Goal: Transaction & Acquisition: Book appointment/travel/reservation

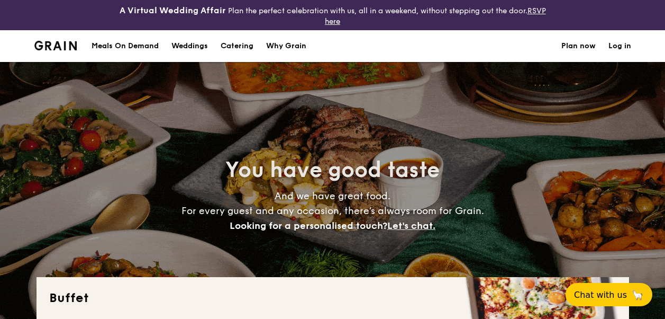
select select
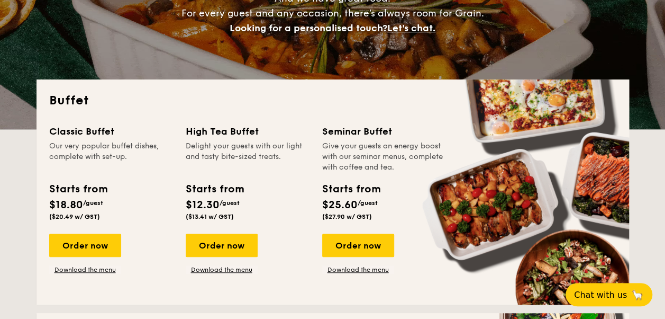
scroll to position [212, 0]
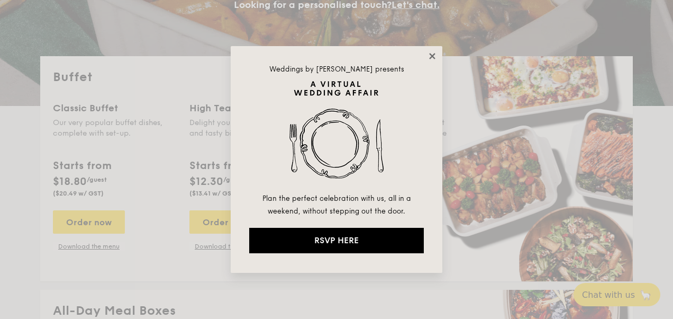
click at [433, 53] on icon at bounding box center [433, 56] width 10 height 10
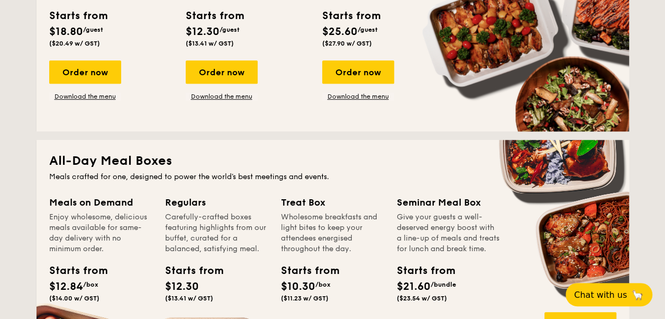
scroll to position [265, 0]
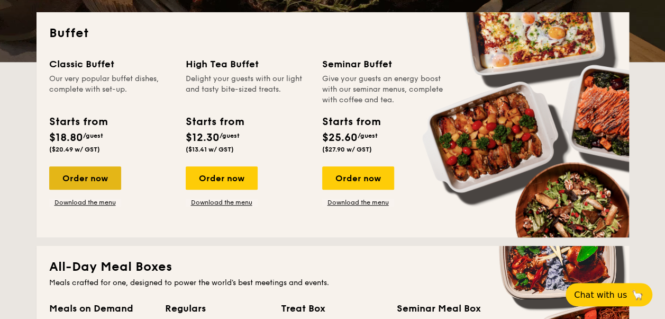
click at [79, 177] on div "Order now" at bounding box center [85, 177] width 72 height 23
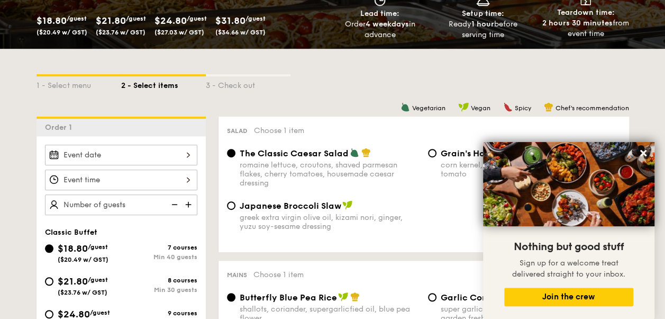
scroll to position [212, 0]
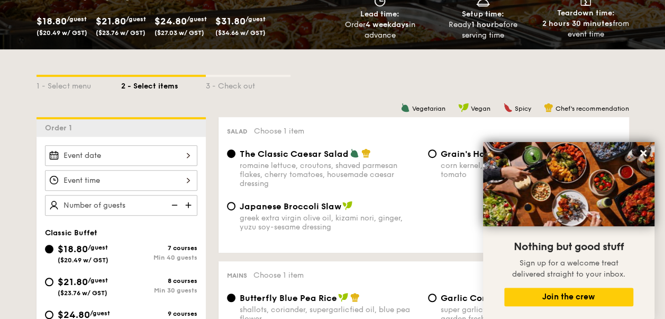
click at [134, 153] on div at bounding box center [121, 155] width 152 height 21
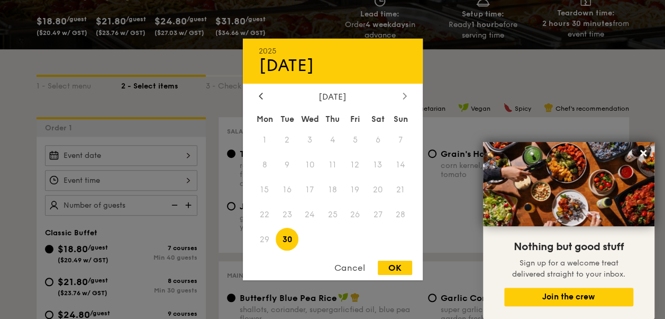
click at [404, 92] on icon at bounding box center [405, 95] width 4 height 7
click at [284, 162] on span "7" at bounding box center [287, 164] width 23 height 23
click at [396, 271] on div "OK" at bounding box center [395, 267] width 34 height 14
type input "[DATE]"
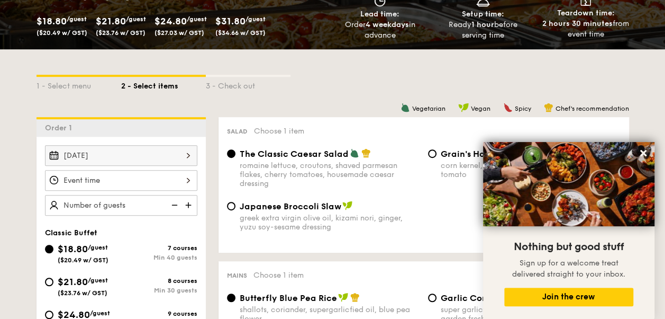
click at [120, 178] on div at bounding box center [121, 180] width 152 height 21
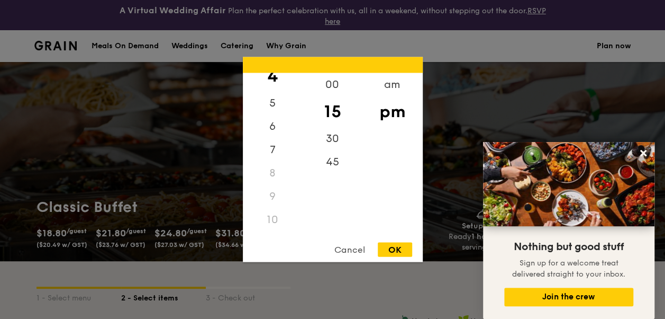
scroll to position [125, 0]
click at [267, 221] on div "11" at bounding box center [273, 223] width 60 height 23
click at [272, 222] on div "11" at bounding box center [273, 223] width 60 height 23
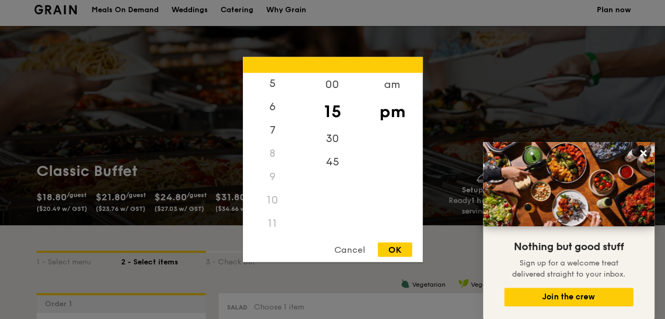
scroll to position [53, 0]
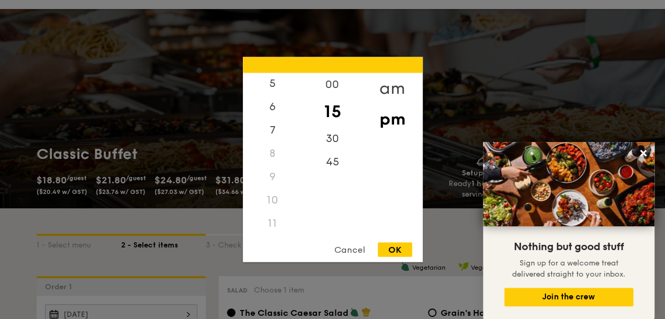
click at [392, 88] on div "am" at bounding box center [392, 88] width 60 height 31
click at [276, 223] on div "11" at bounding box center [273, 226] width 60 height 31
click at [394, 249] on div "OK" at bounding box center [395, 249] width 34 height 14
type input "11:15AM"
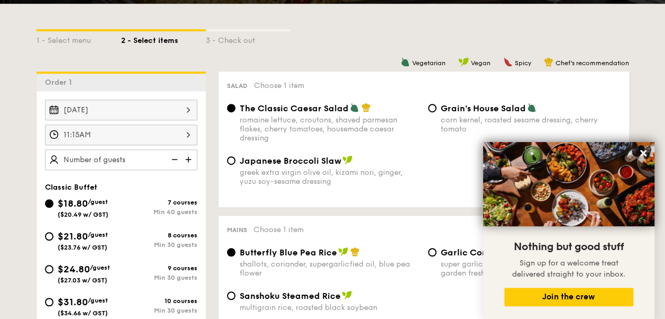
scroll to position [265, 0]
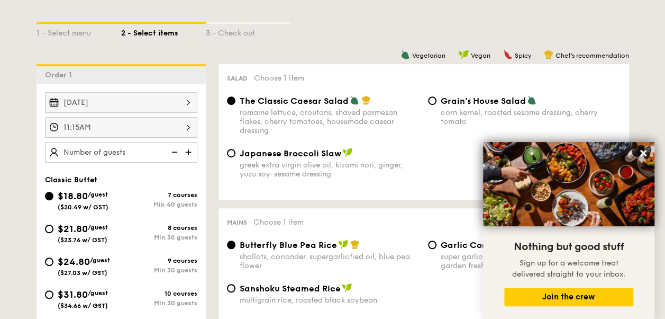
click at [188, 152] on img at bounding box center [189, 152] width 16 height 20
click at [177, 151] on img at bounding box center [174, 152] width 16 height 20
type input "40 guests"
click at [177, 151] on img at bounding box center [174, 152] width 16 height 20
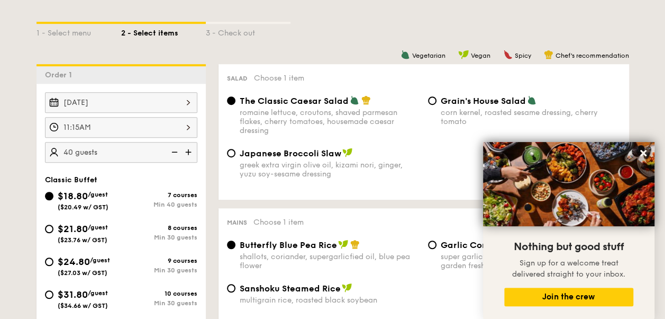
click at [177, 151] on img at bounding box center [174, 152] width 16 height 20
select select
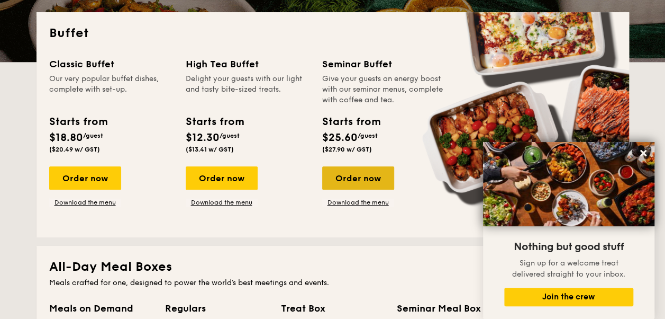
click at [371, 177] on div "Order now" at bounding box center [358, 177] width 72 height 23
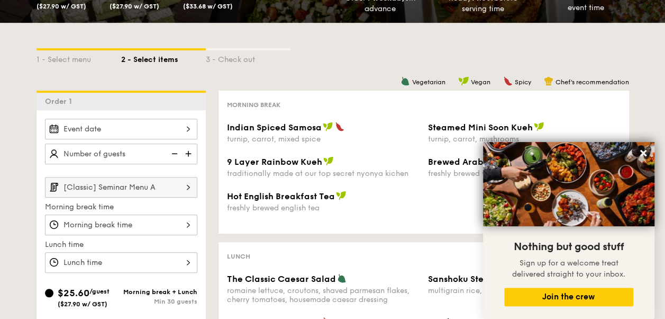
scroll to position [212, 0]
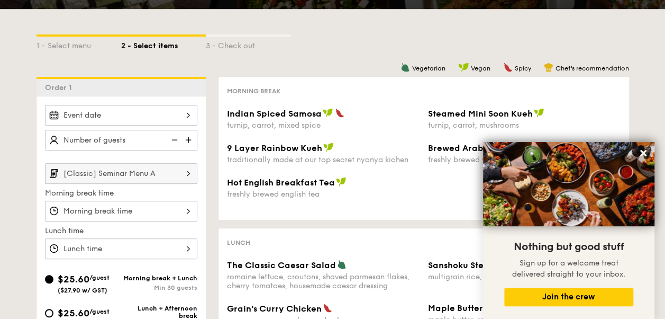
click at [189, 119] on div at bounding box center [121, 115] width 152 height 21
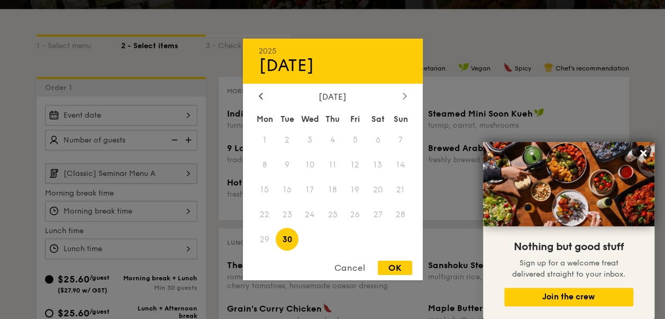
click at [405, 93] on icon at bounding box center [405, 95] width 4 height 7
click at [288, 164] on span "7" at bounding box center [287, 164] width 23 height 23
click at [393, 268] on div "OK" at bounding box center [395, 267] width 34 height 14
type input "[DATE]"
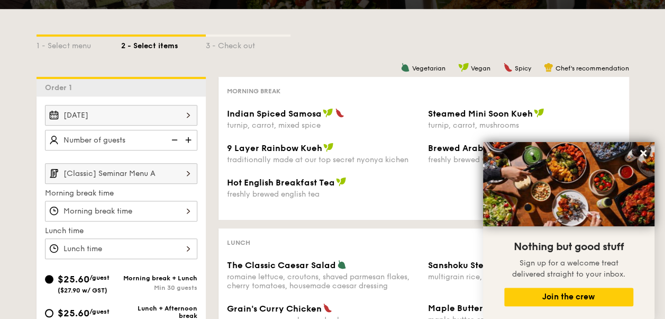
click at [189, 139] on img at bounding box center [189, 140] width 16 height 20
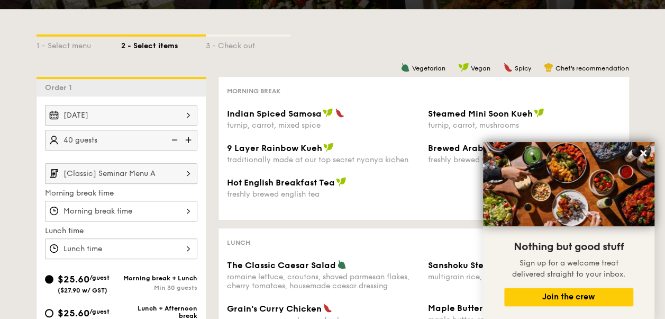
click at [177, 141] on img at bounding box center [174, 140] width 16 height 20
click at [187, 137] on img at bounding box center [189, 140] width 16 height 20
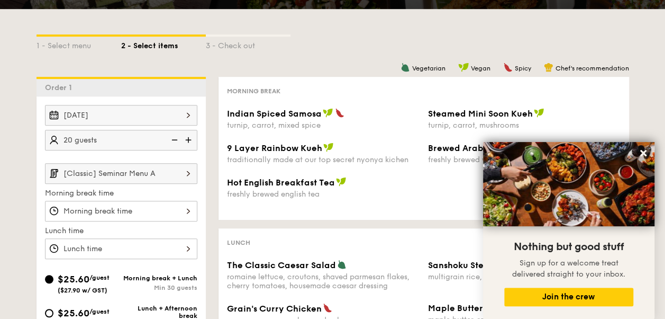
type input "25 guests"
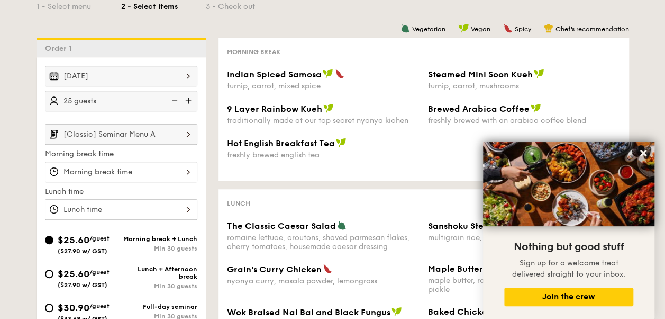
scroll to position [317, 0]
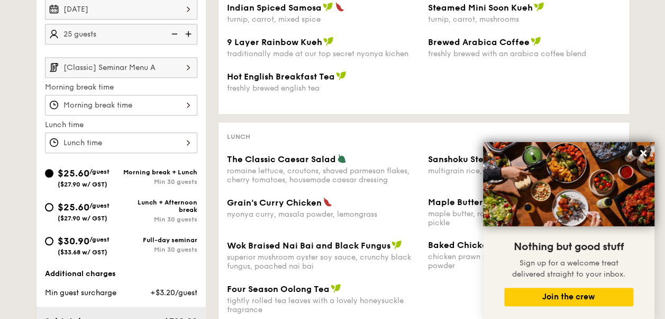
click at [183, 101] on div at bounding box center [121, 105] width 152 height 21
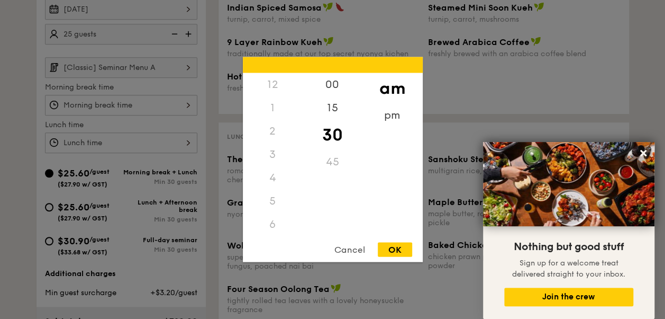
scroll to position [116, 0]
click at [273, 180] on div "9" at bounding box center [273, 181] width 60 height 31
click at [402, 252] on div "OK" at bounding box center [395, 249] width 34 height 14
type input "9:30AM"
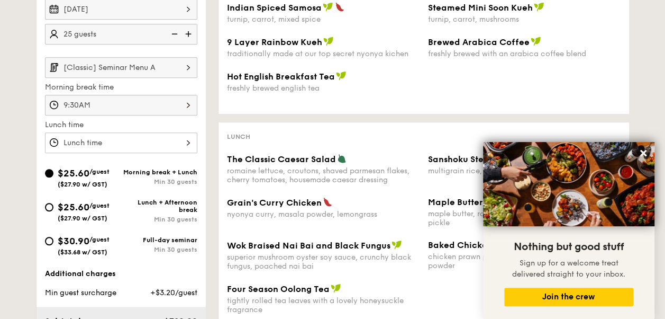
click at [139, 141] on div at bounding box center [121, 142] width 152 height 21
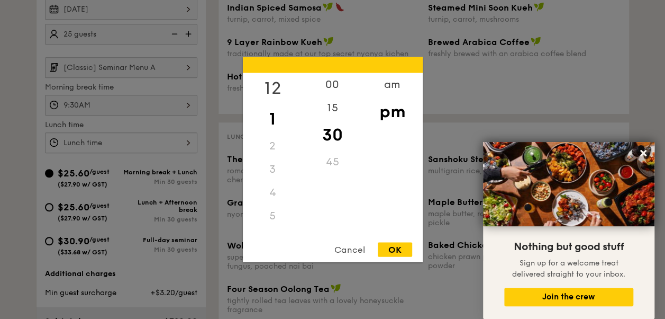
click at [274, 85] on div "12" at bounding box center [273, 88] width 60 height 31
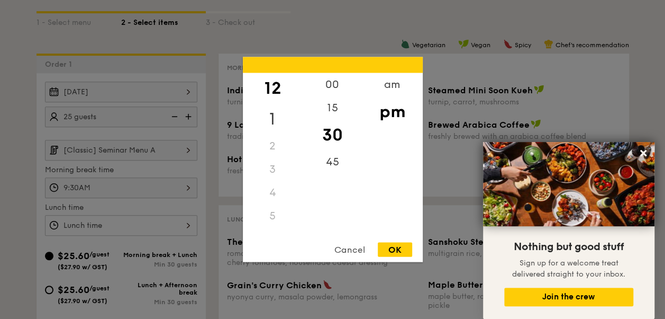
scroll to position [212, 0]
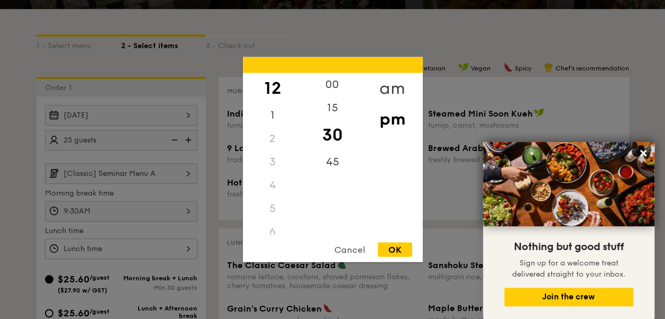
click at [387, 87] on div "am" at bounding box center [392, 88] width 60 height 31
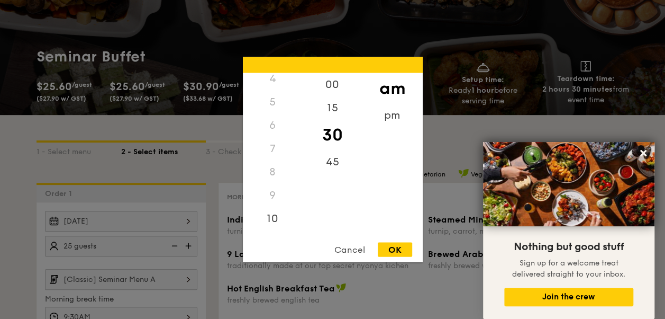
scroll to position [117, 0]
click at [270, 224] on div "11" at bounding box center [273, 227] width 60 height 31
click at [388, 245] on div "OK" at bounding box center [395, 249] width 34 height 14
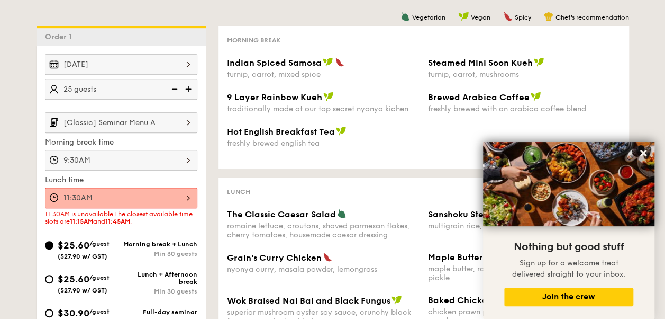
scroll to position [265, 0]
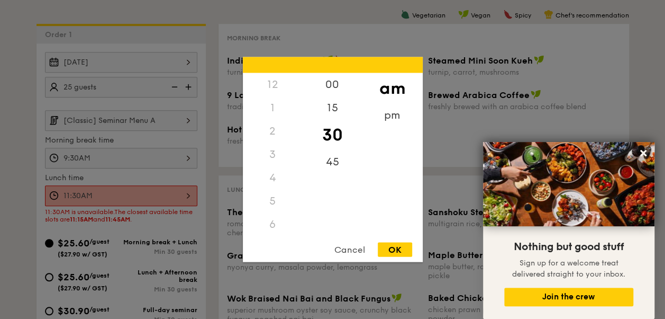
click at [187, 190] on div "11:30AM 12 1 2 3 4 5 6 7 8 9 10 11 00 15 30 45 am pm Cancel OK" at bounding box center [121, 195] width 152 height 21
click at [187, 188] on div at bounding box center [332, 159] width 665 height 319
click at [184, 189] on div "11:30AM 12 1 2 3 4 5 6 7 8 9 10 11 00 15 30 45 am pm Cancel OK" at bounding box center [121, 195] width 152 height 21
click at [335, 110] on div "15" at bounding box center [333, 111] width 60 height 31
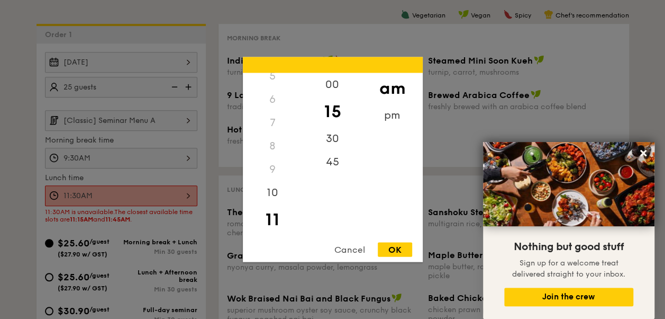
click at [393, 244] on div "OK" at bounding box center [395, 249] width 34 height 14
type input "11:15AM"
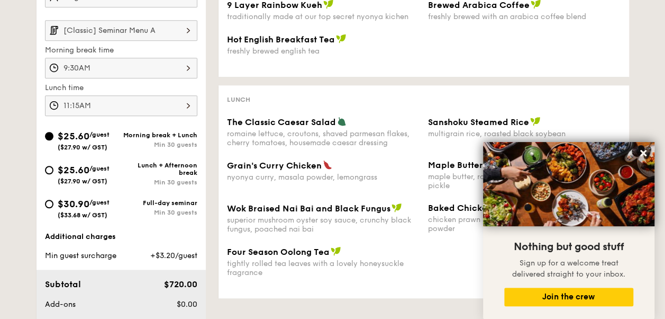
scroll to position [370, 0]
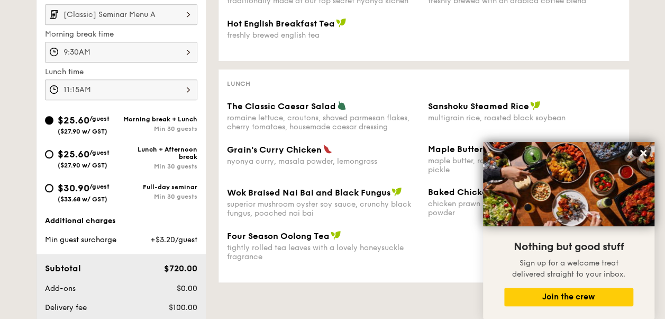
click at [178, 122] on div "Morning break + Lunch Min 30 guests" at bounding box center [159, 123] width 76 height 17
click at [53, 122] on input "$25.60 /guest ($27.90 w/ GST) Morning break + Lunch Min 30 guests" at bounding box center [49, 120] width 8 height 8
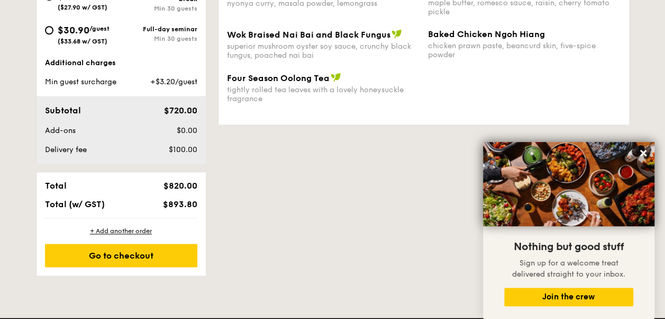
scroll to position [529, 0]
